Goal: Task Accomplishment & Management: Manage account settings

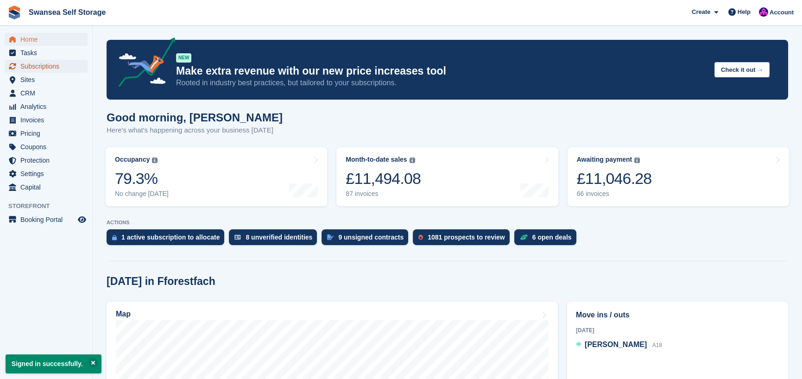
click at [53, 67] on span "Subscriptions" at bounding box center [48, 66] width 56 height 13
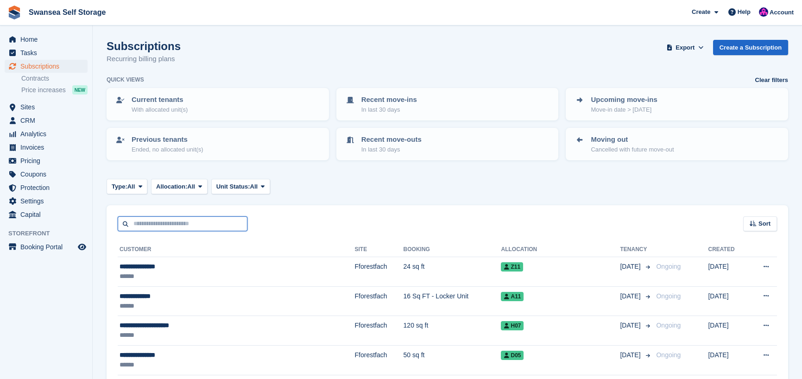
click at [144, 222] on input "text" at bounding box center [183, 223] width 130 height 15
type input "****"
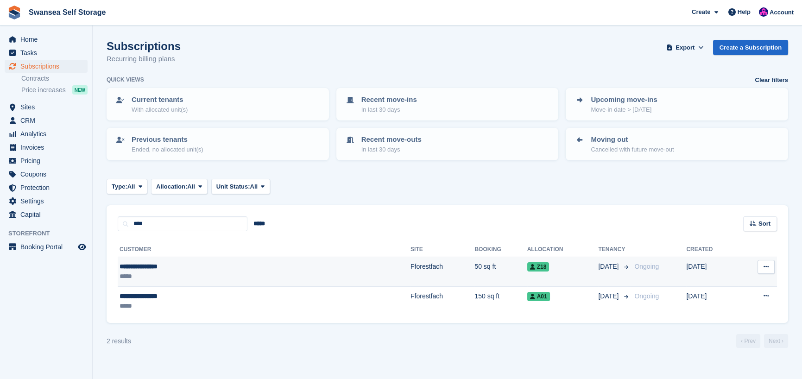
click at [474, 270] on td "50 sq ft" at bounding box center [500, 272] width 52 height 30
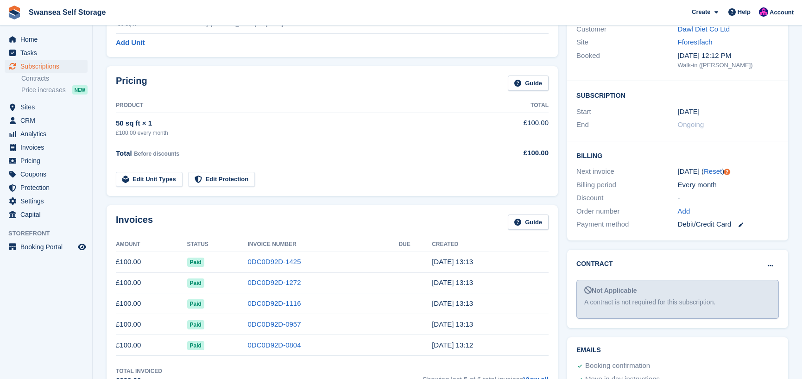
scroll to position [139, 0]
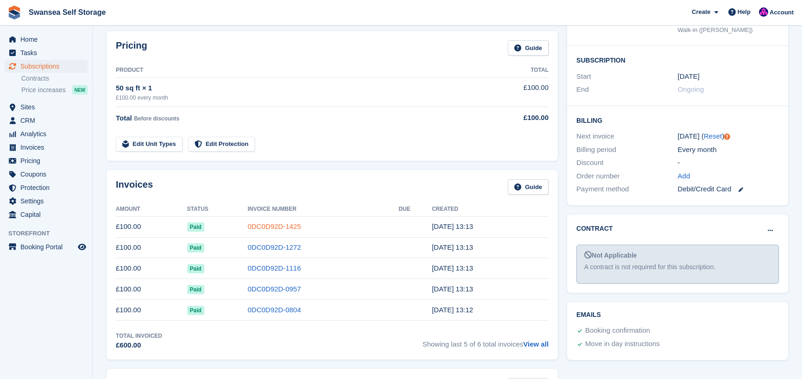
click at [269, 228] on link "0DC0D92D-1425" at bounding box center [273, 226] width 53 height 8
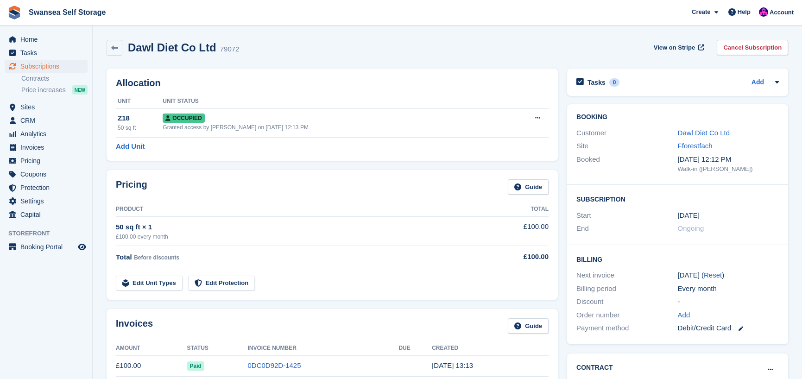
scroll to position [139, 0]
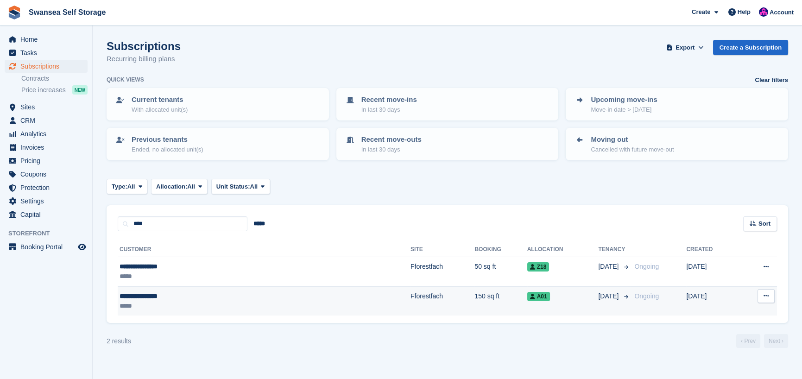
click at [410, 299] on td "Fforestfach" at bounding box center [442, 300] width 64 height 29
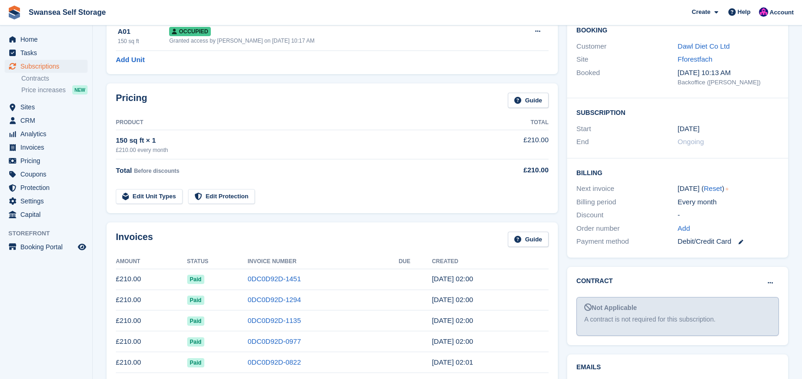
scroll to position [93, 0]
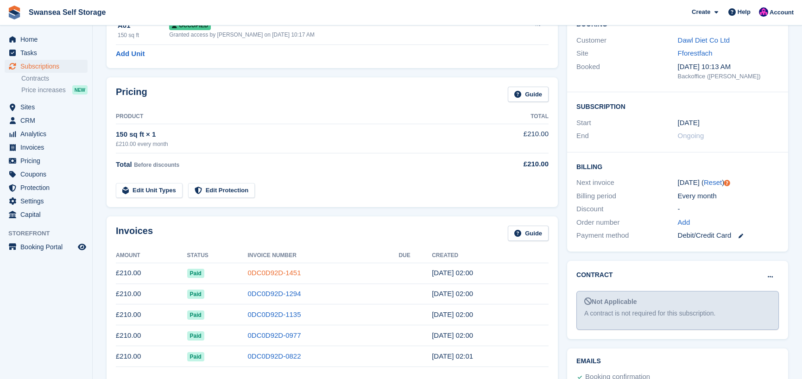
click at [274, 273] on link "0DC0D92D-1451" at bounding box center [273, 273] width 53 height 8
